Goal: Entertainment & Leisure: Consume media (video, audio)

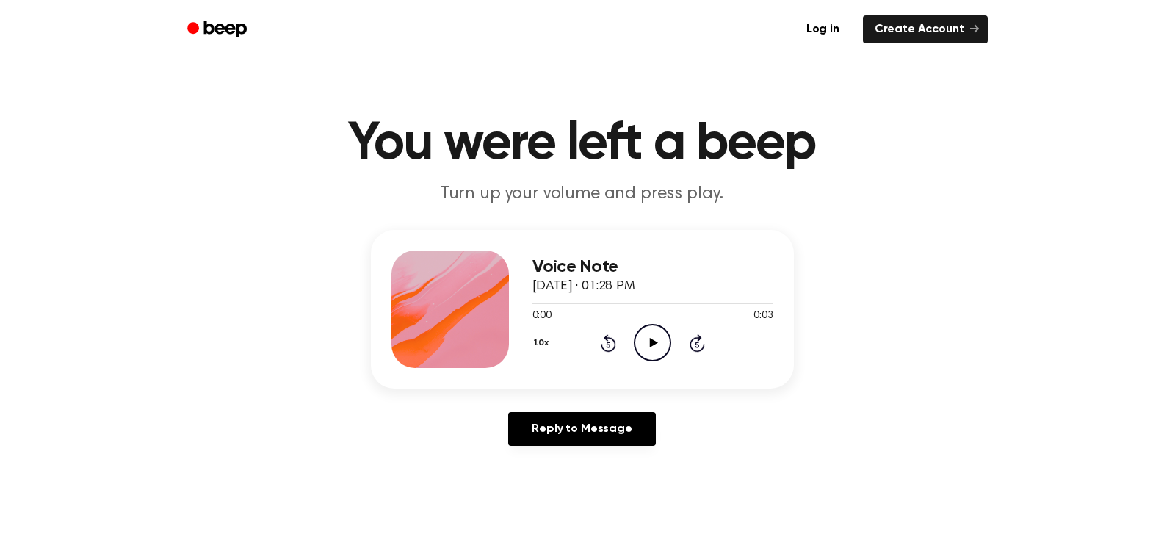
click at [659, 339] on icon "Play Audio" at bounding box center [652, 342] width 37 height 37
click at [635, 293] on span "[DATE] · 01:28 PM" at bounding box center [584, 286] width 103 height 13
click at [643, 353] on icon "Play Audio" at bounding box center [652, 342] width 37 height 37
click at [652, 332] on icon "Play Audio" at bounding box center [652, 342] width 37 height 37
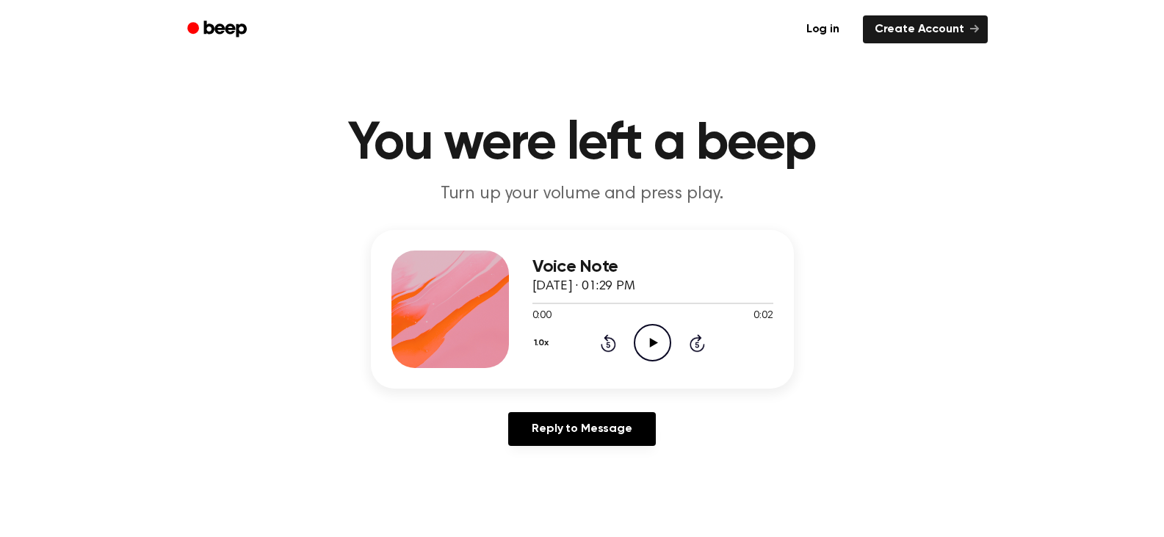
click at [652, 343] on icon at bounding box center [654, 343] width 8 height 10
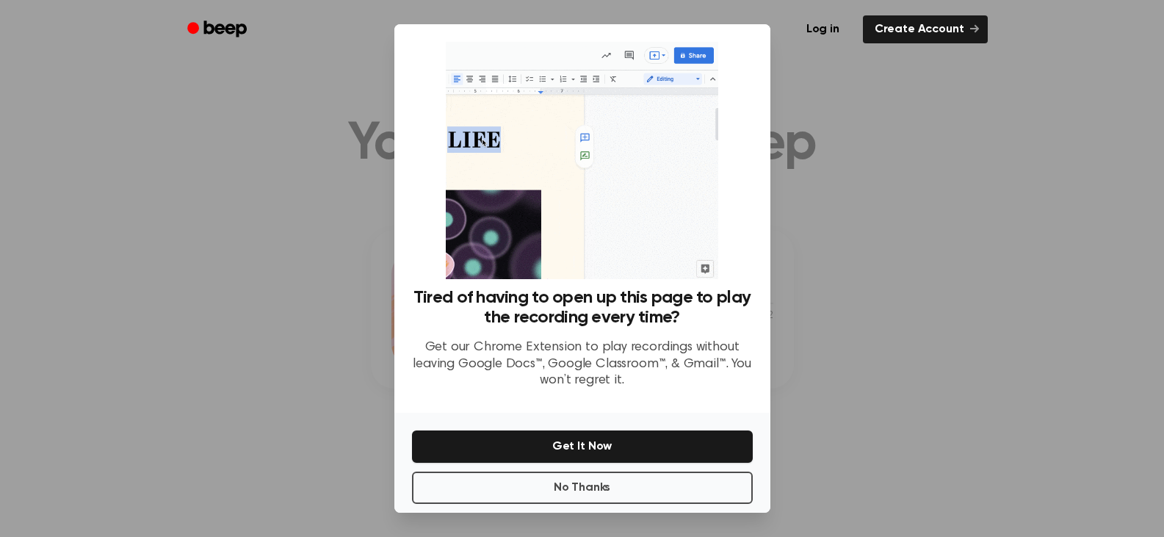
click at [902, 208] on div at bounding box center [582, 268] width 1164 height 537
click at [599, 500] on button "No Thanks" at bounding box center [582, 488] width 341 height 32
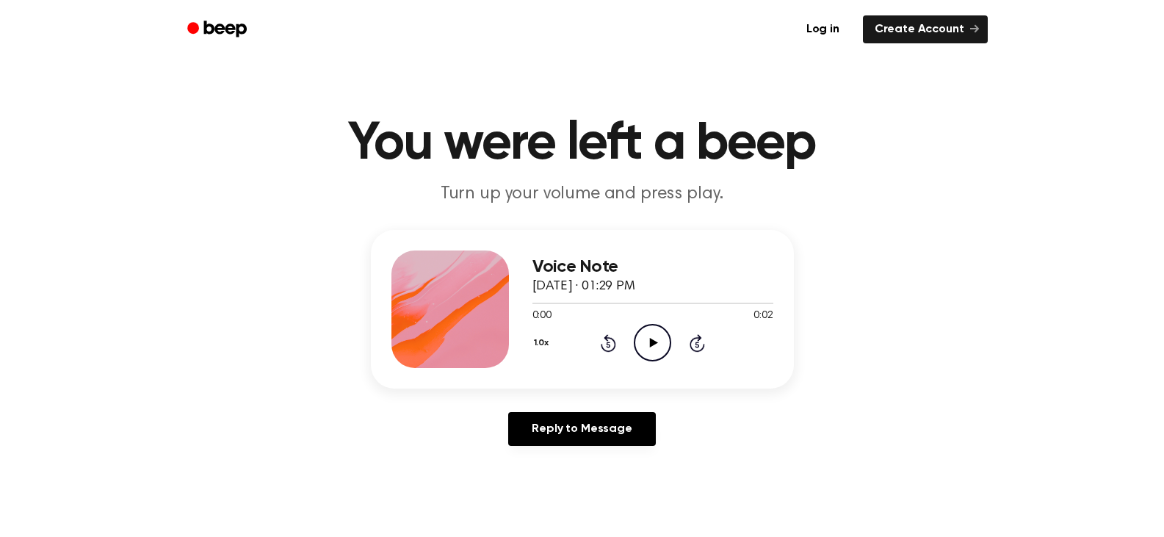
click at [671, 331] on icon "Play Audio" at bounding box center [652, 342] width 37 height 37
click at [651, 339] on icon at bounding box center [654, 343] width 8 height 10
click at [654, 342] on icon at bounding box center [654, 343] width 8 height 10
